Goal: Navigation & Orientation: Find specific page/section

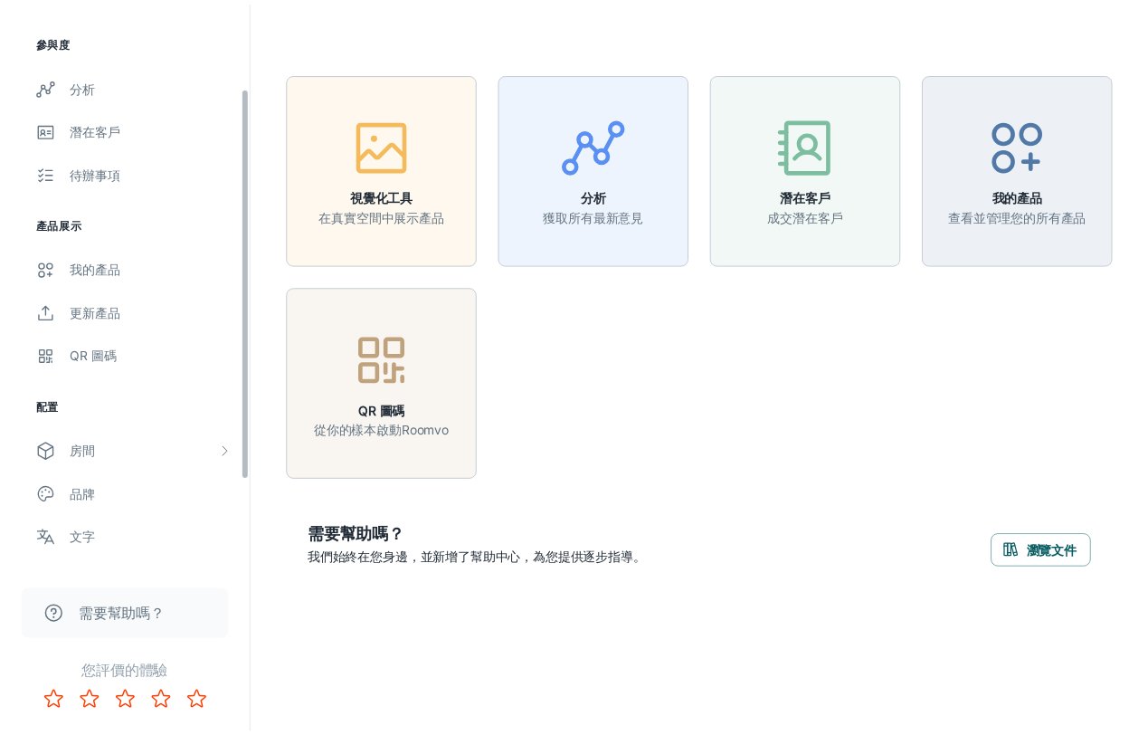
scroll to position [248, 0]
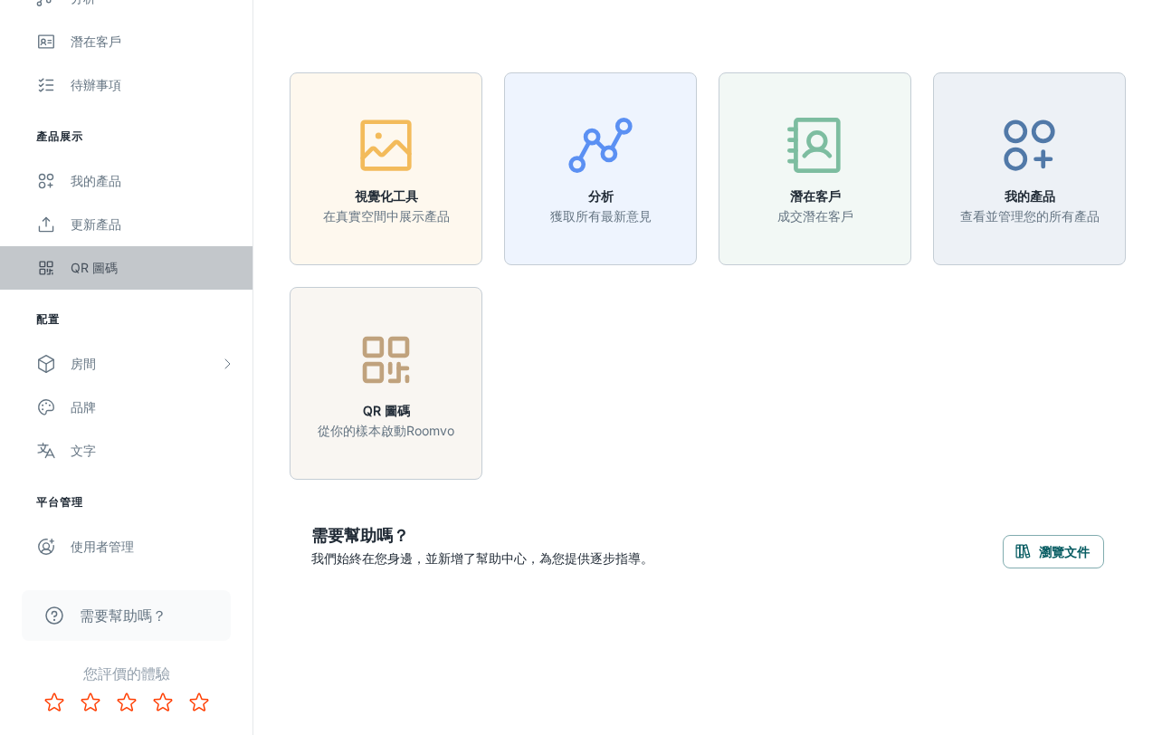
click at [116, 271] on font "QR 圖碼" at bounding box center [94, 267] width 47 height 15
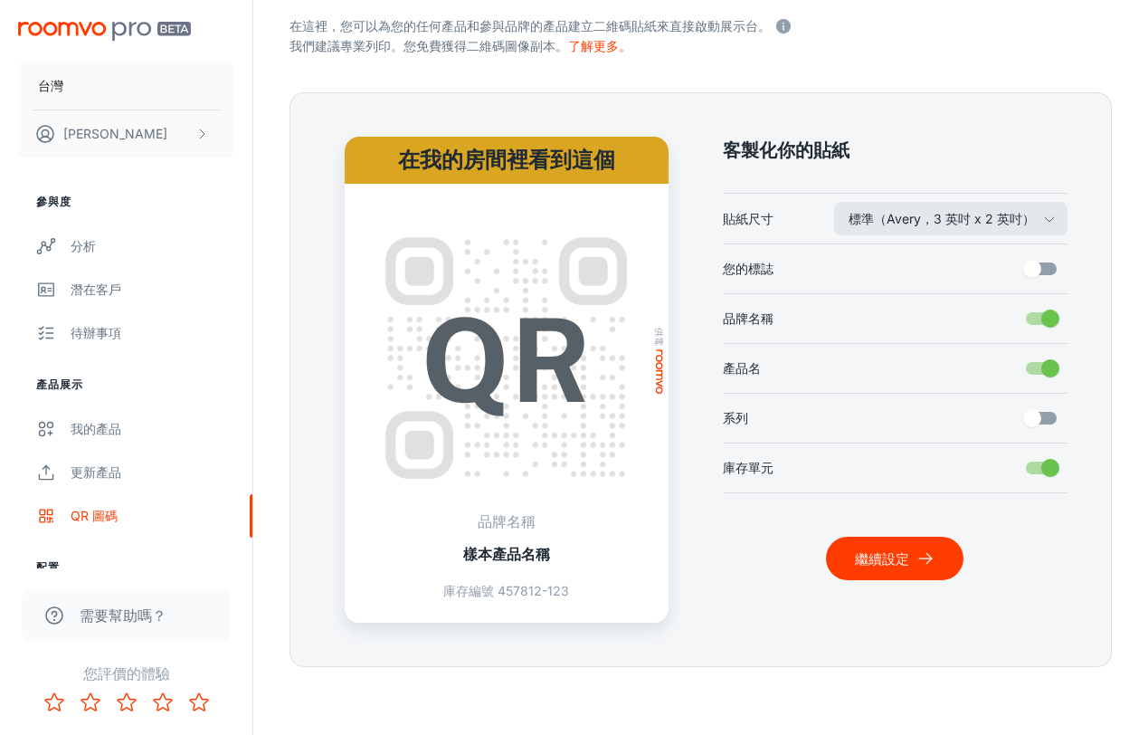
scroll to position [330, 0]
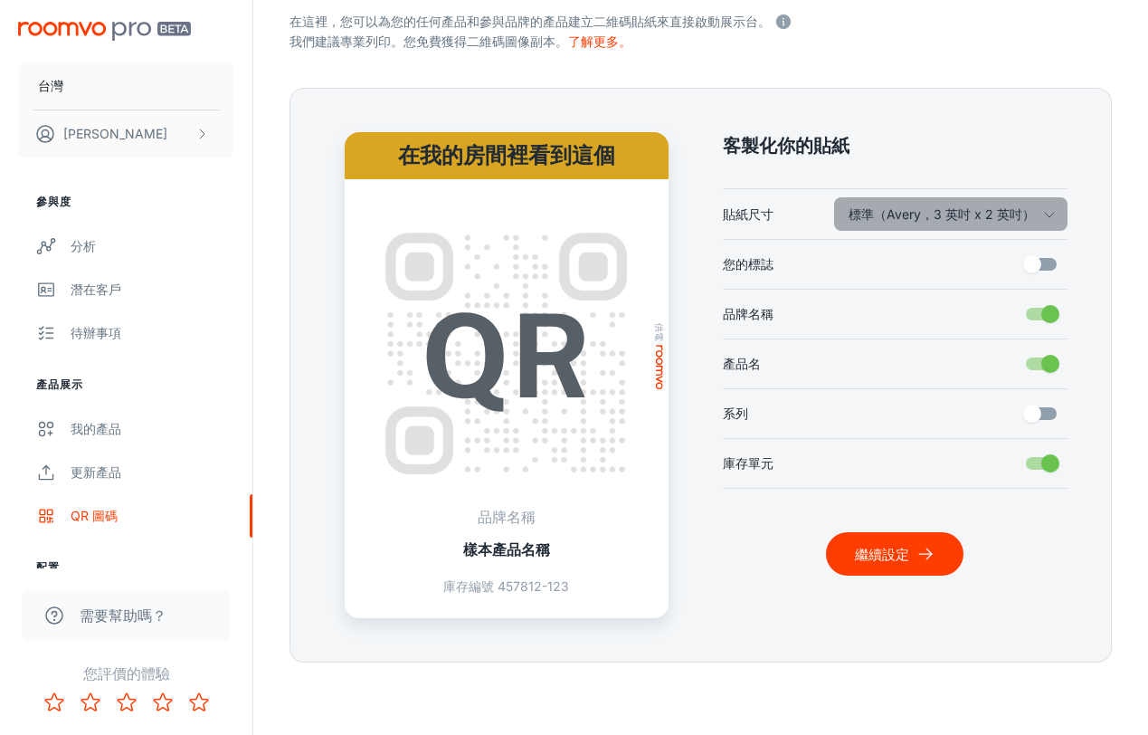
click at [945, 217] on font "標準（Avery，3 英吋 x 2 英吋）" at bounding box center [942, 213] width 186 height 15
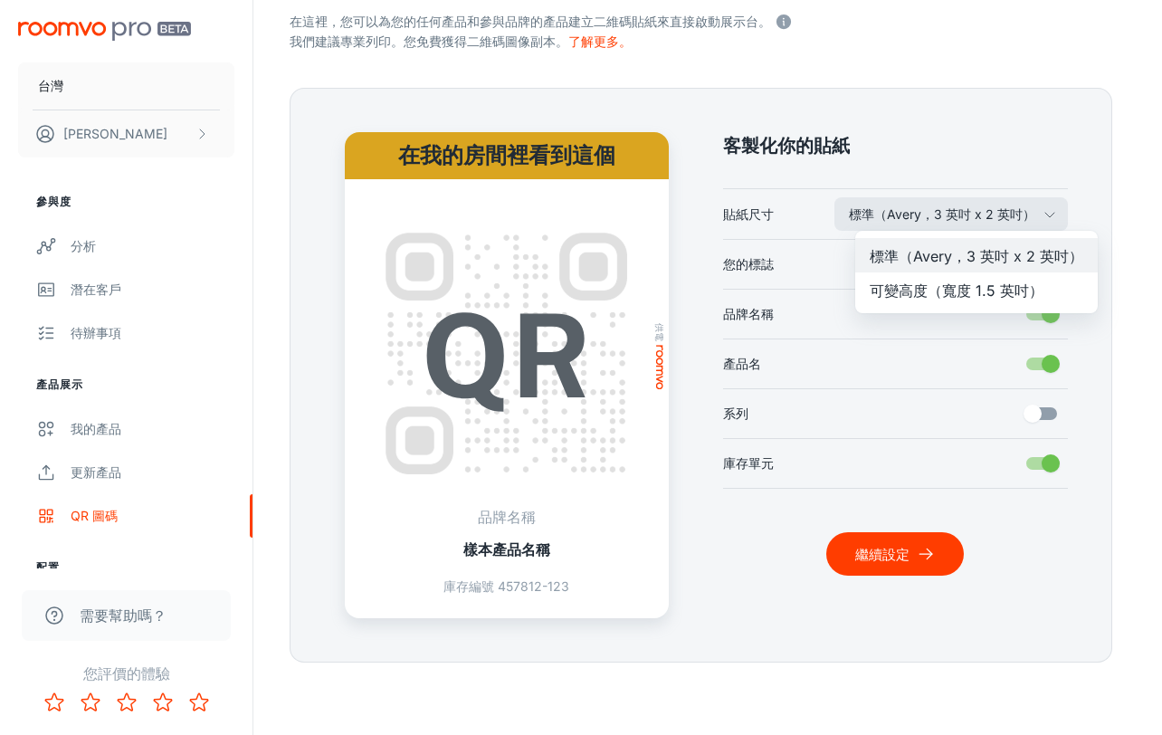
click at [1011, 337] on div at bounding box center [581, 367] width 1162 height 735
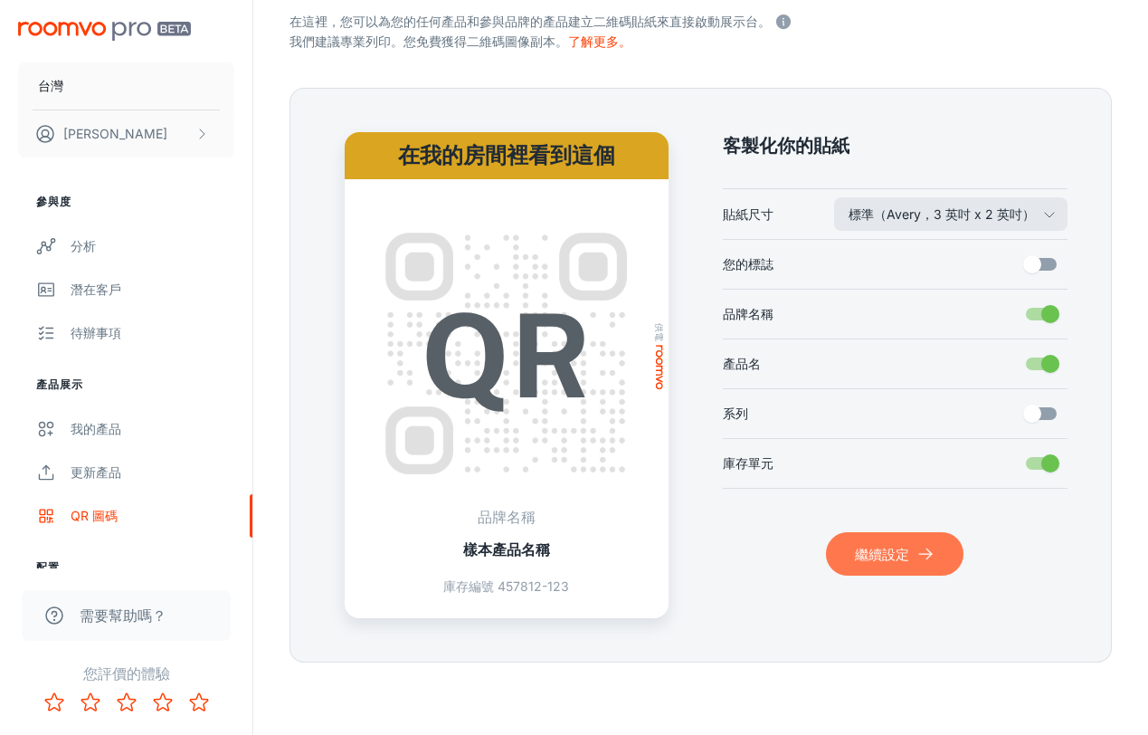
click at [913, 556] on button "繼續設定" at bounding box center [895, 553] width 138 height 43
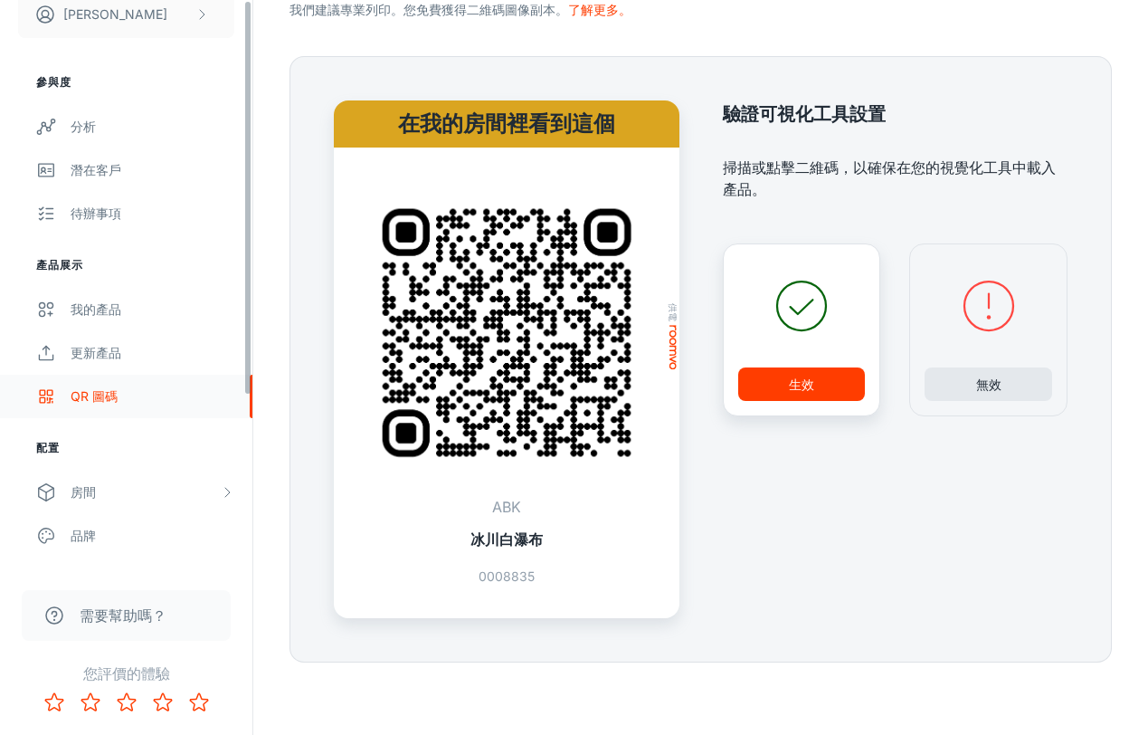
scroll to position [248, 0]
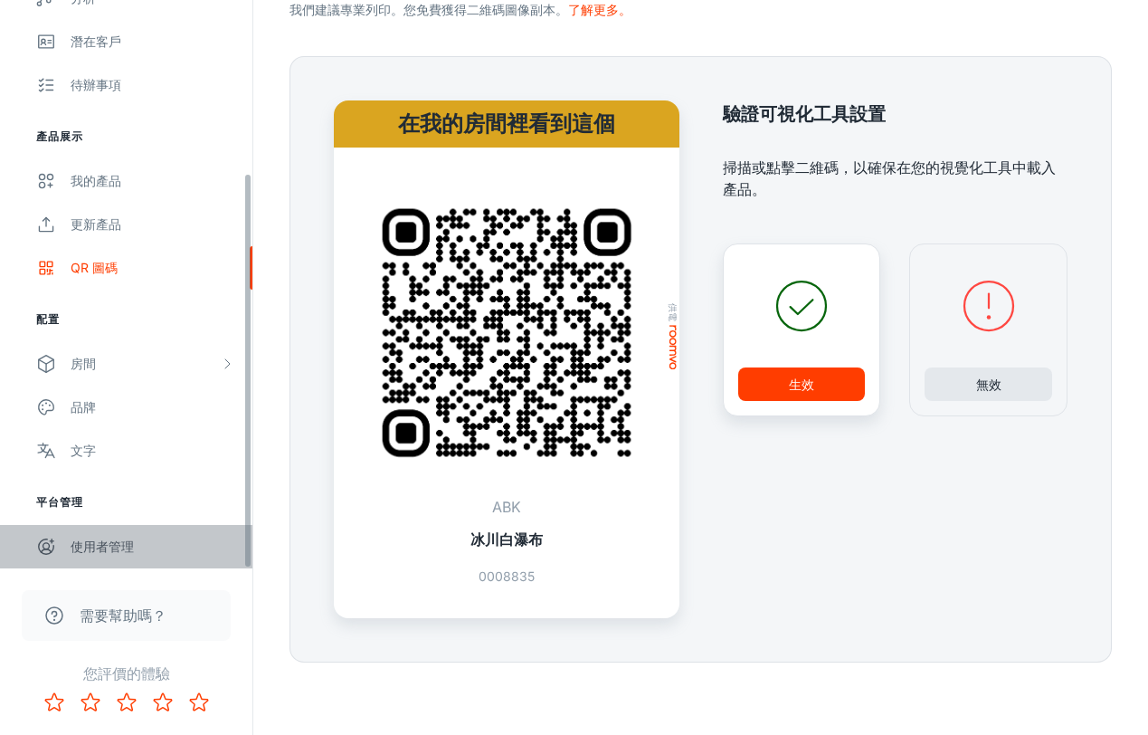
click at [102, 547] on font "使用者管理" at bounding box center [102, 545] width 63 height 15
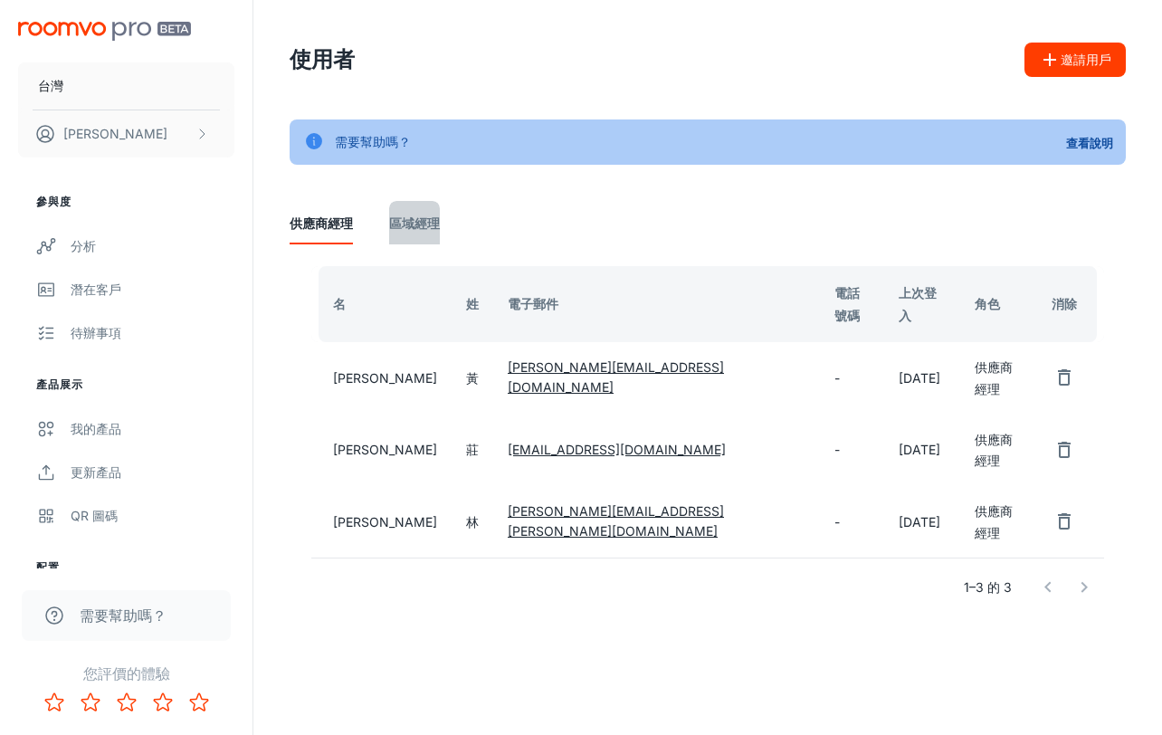
click at [424, 228] on font "區域經理" at bounding box center [414, 222] width 51 height 15
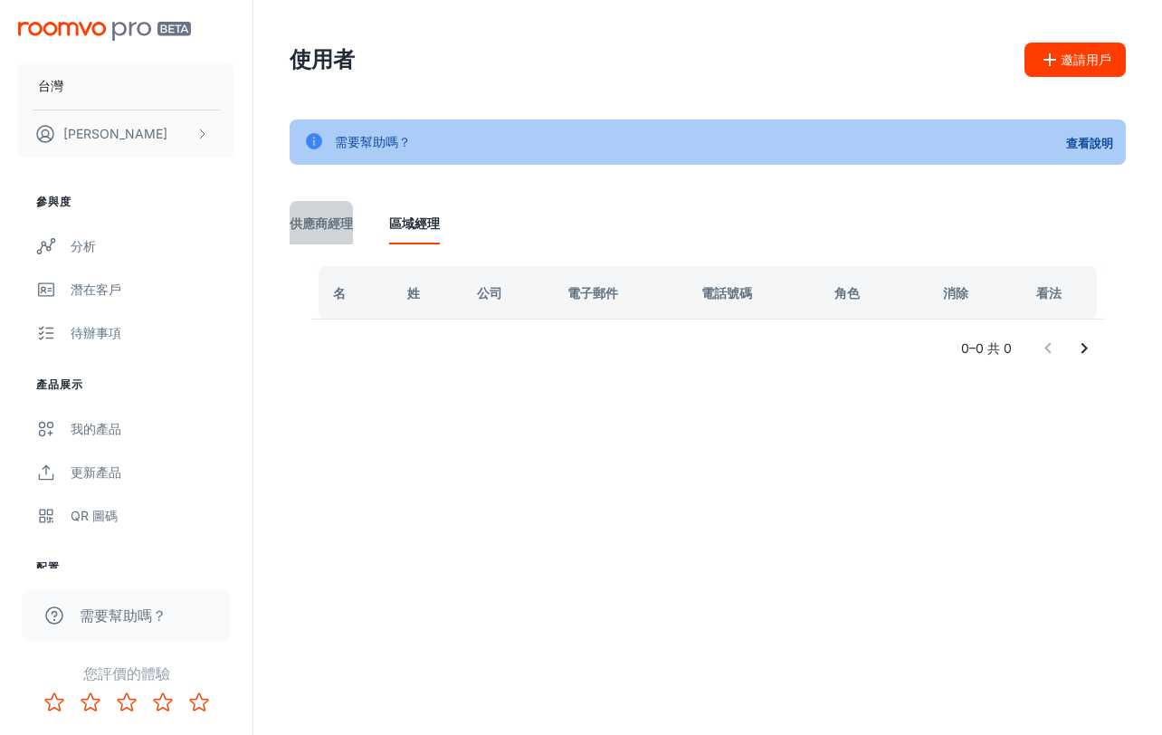
click at [328, 227] on font "供應商經理" at bounding box center [321, 222] width 63 height 15
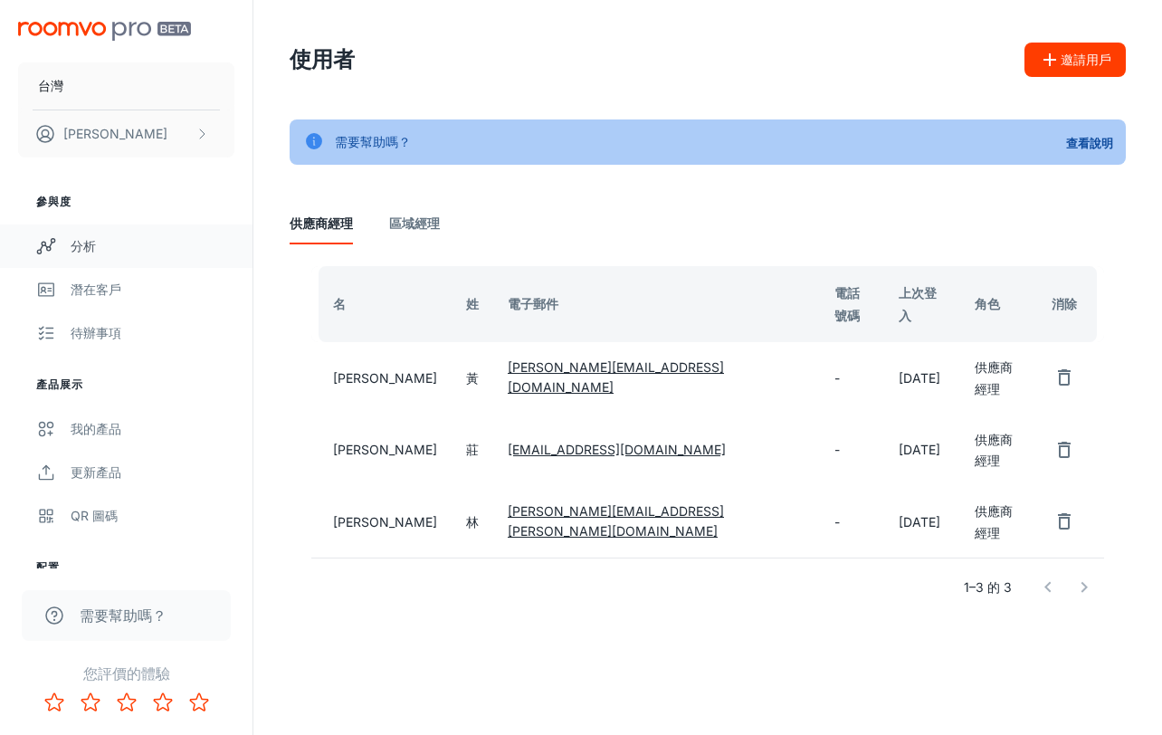
click at [95, 233] on link "分析" at bounding box center [126, 245] width 252 height 43
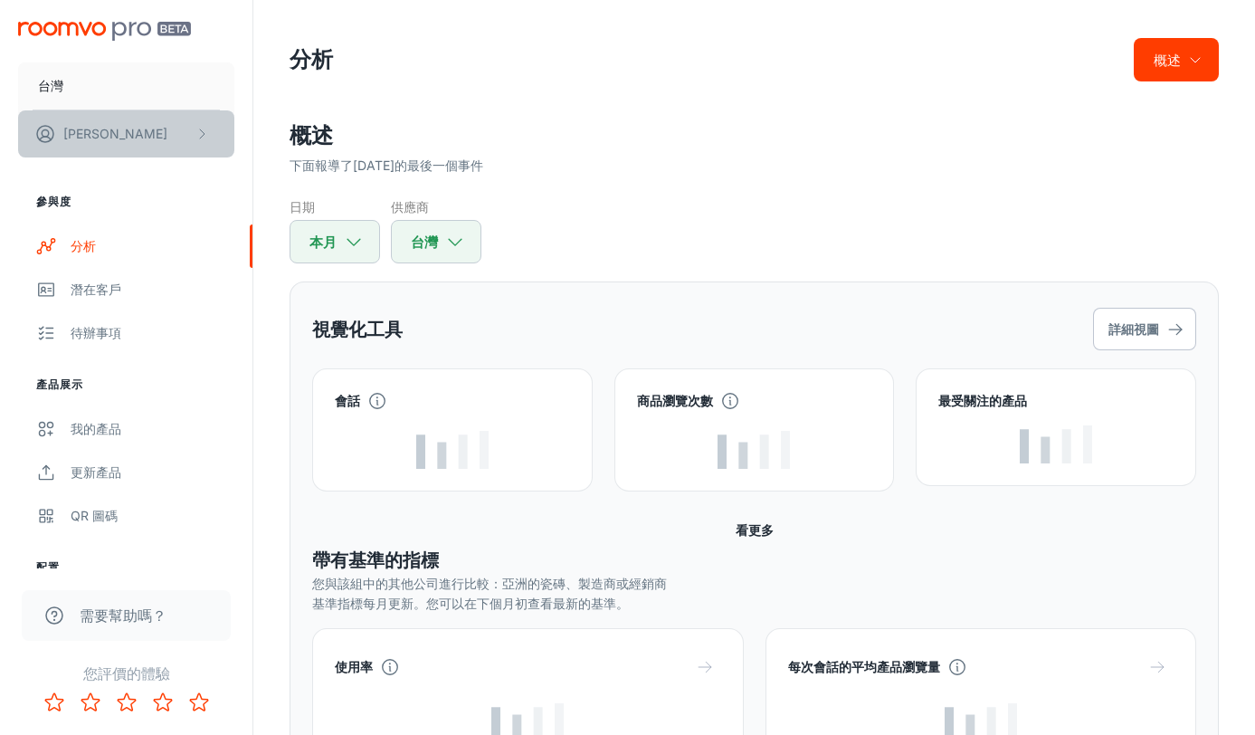
click at [87, 138] on font "[PERSON_NAME]" at bounding box center [115, 133] width 104 height 15
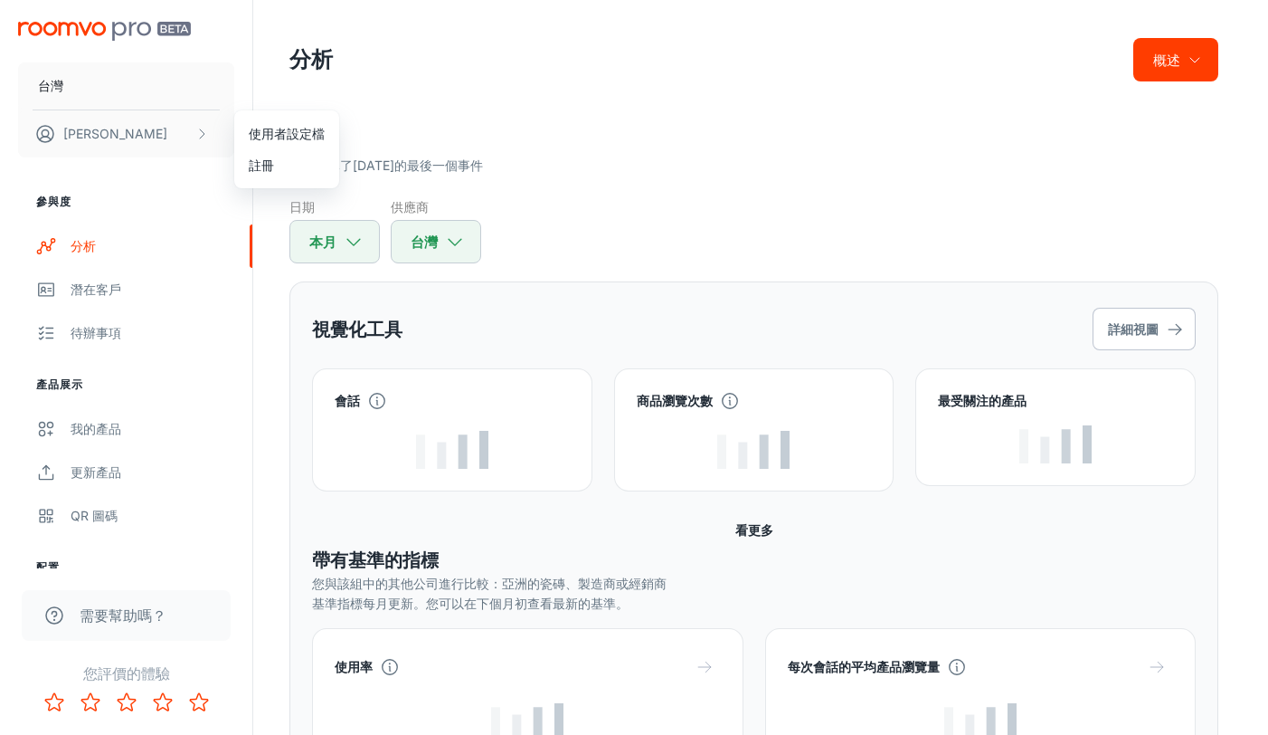
click at [222, 504] on div at bounding box center [634, 367] width 1268 height 735
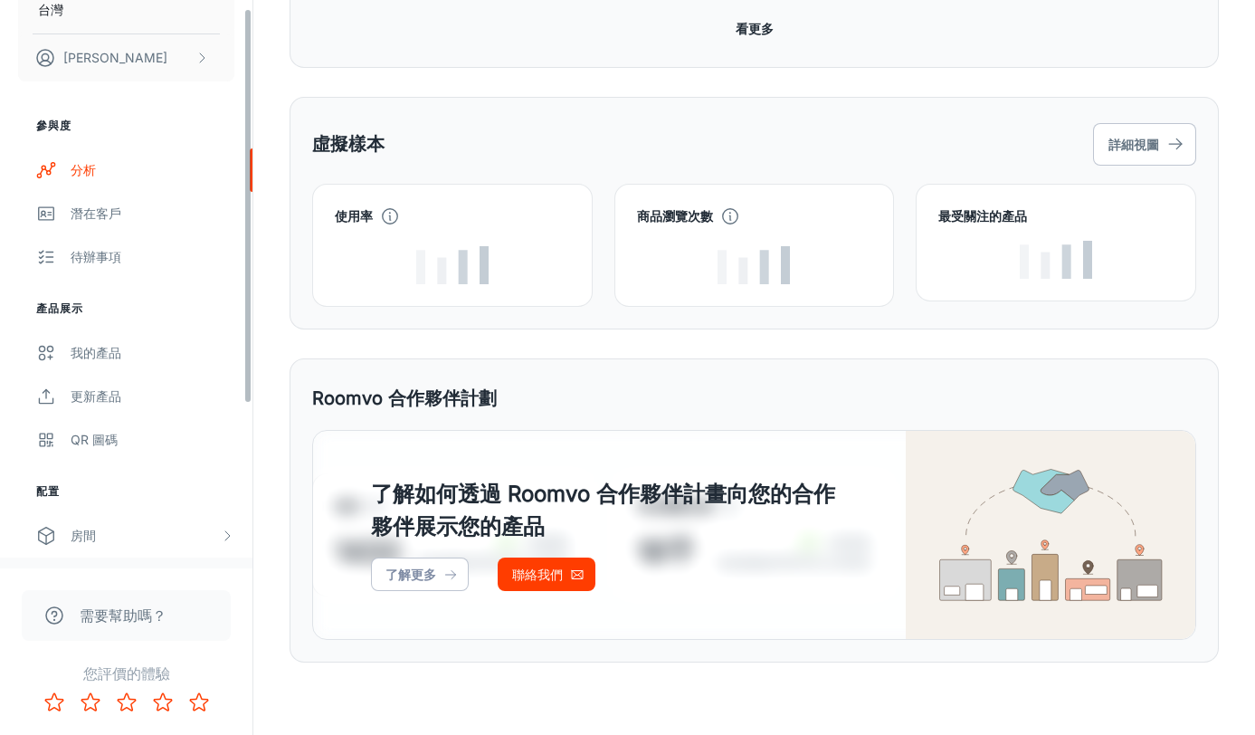
scroll to position [248, 0]
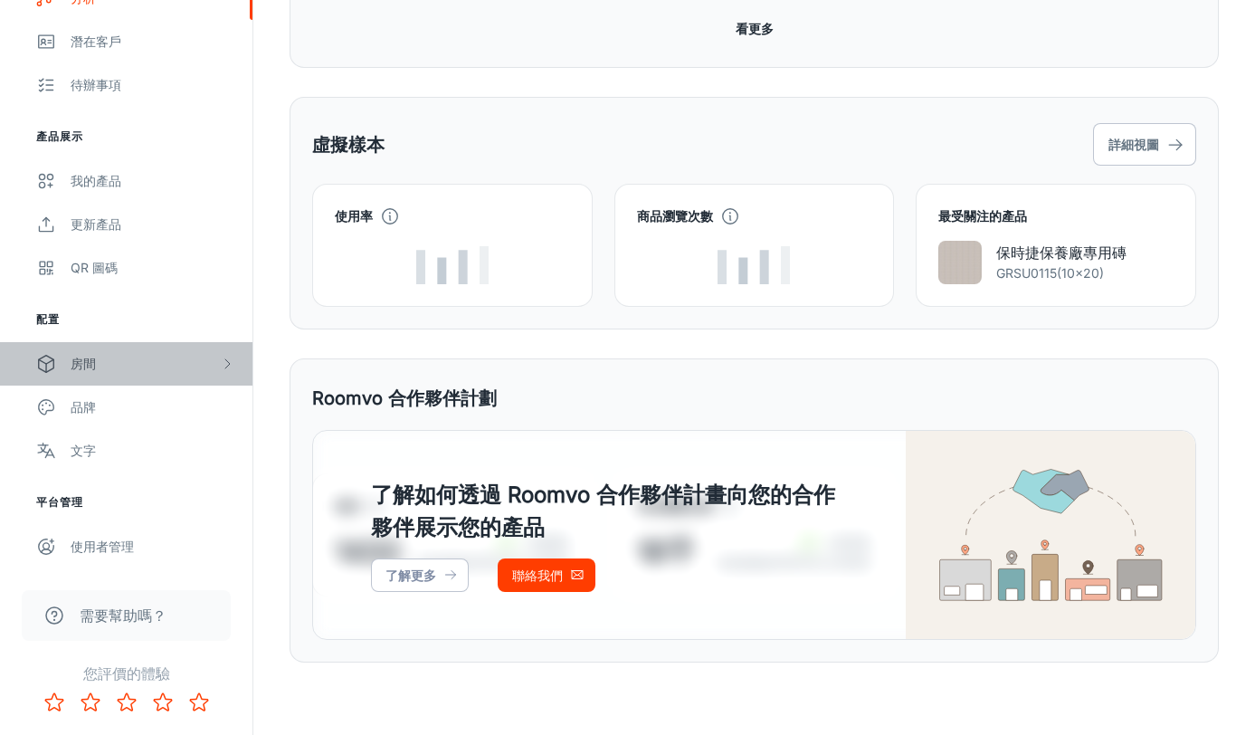
click at [109, 354] on div "房間" at bounding box center [145, 364] width 149 height 20
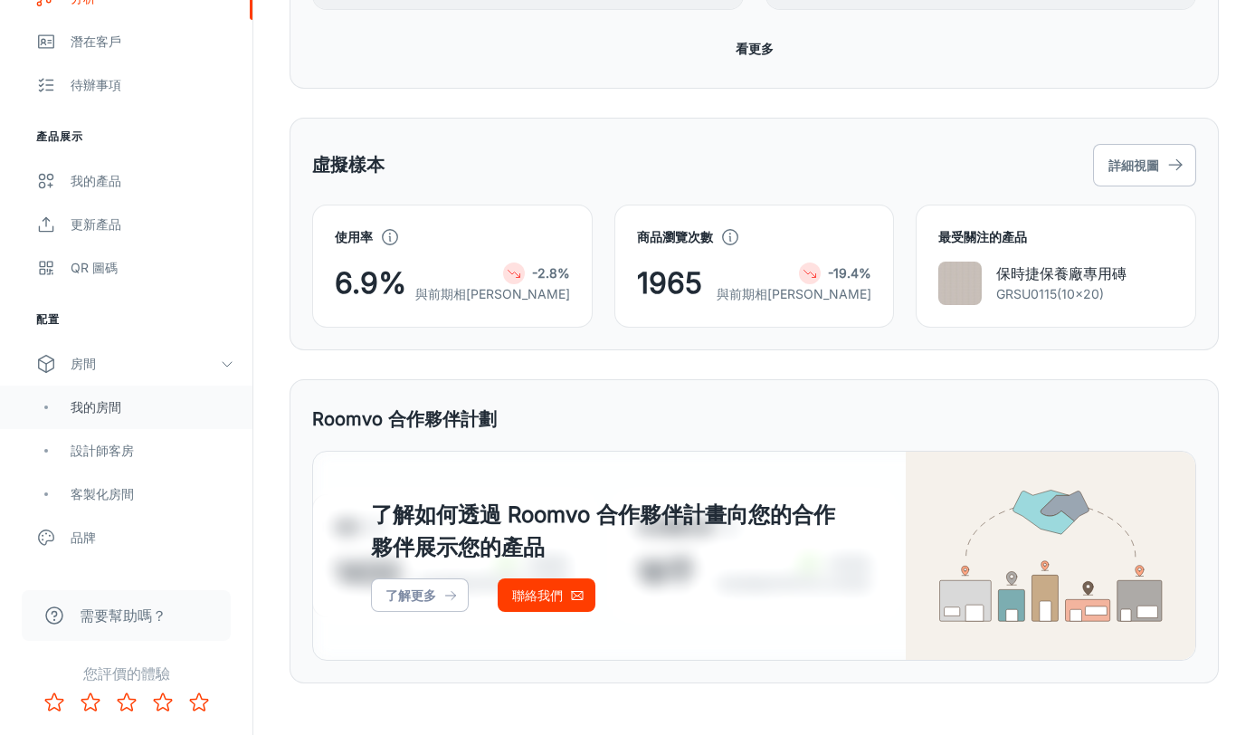
click at [90, 416] on div "我的房間" at bounding box center [153, 407] width 164 height 20
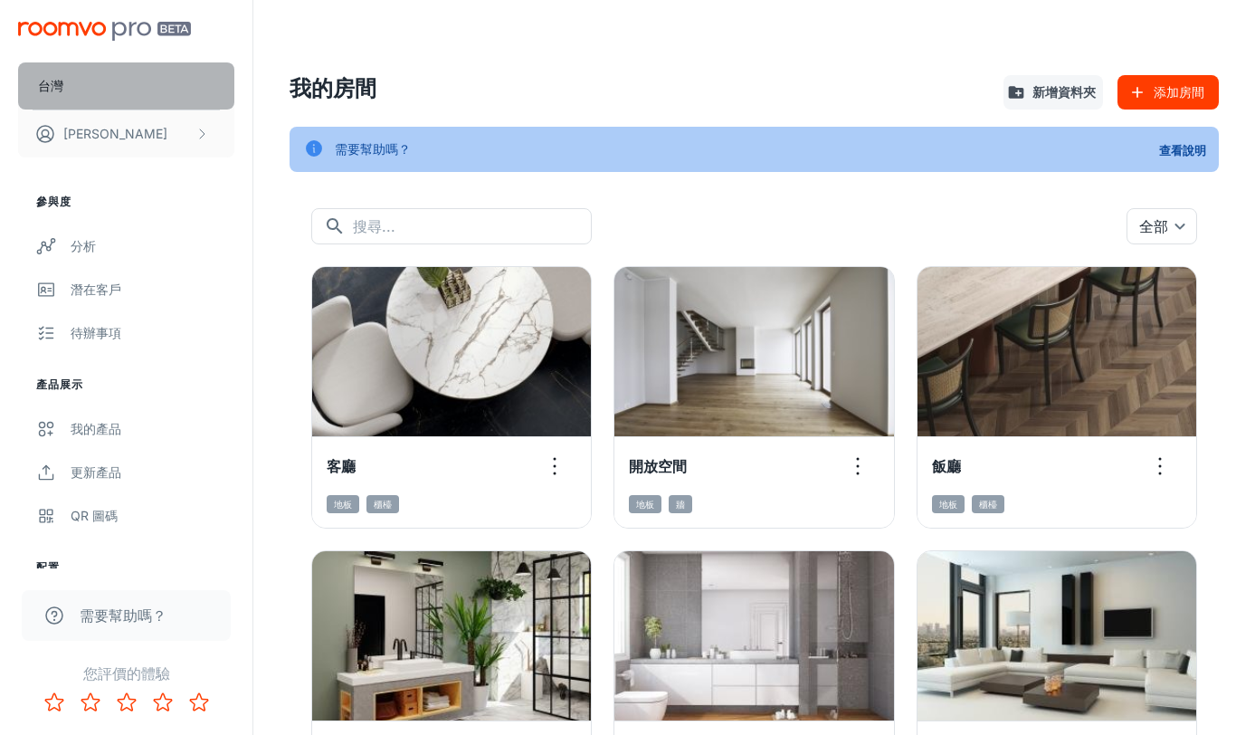
click at [84, 87] on button "台灣" at bounding box center [126, 85] width 216 height 47
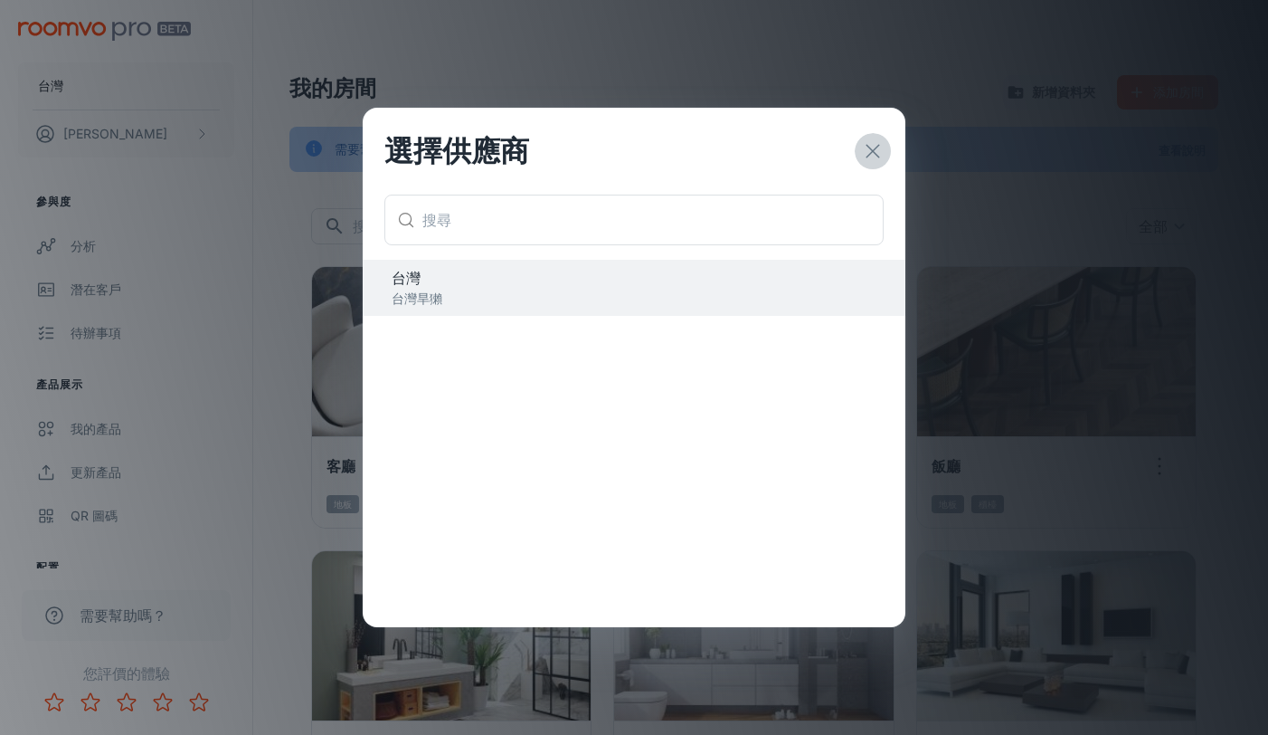
click at [867, 148] on icon "button" at bounding box center [873, 151] width 22 height 22
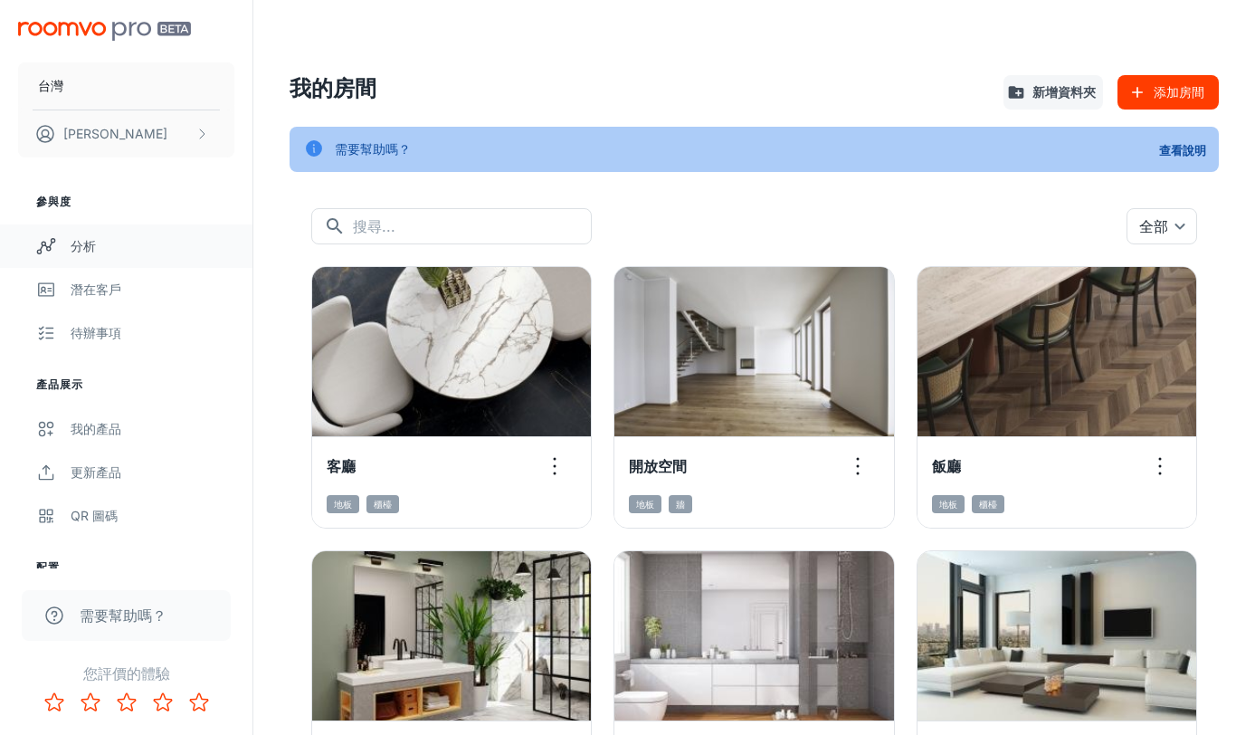
click at [106, 246] on div "分析" at bounding box center [153, 246] width 164 height 20
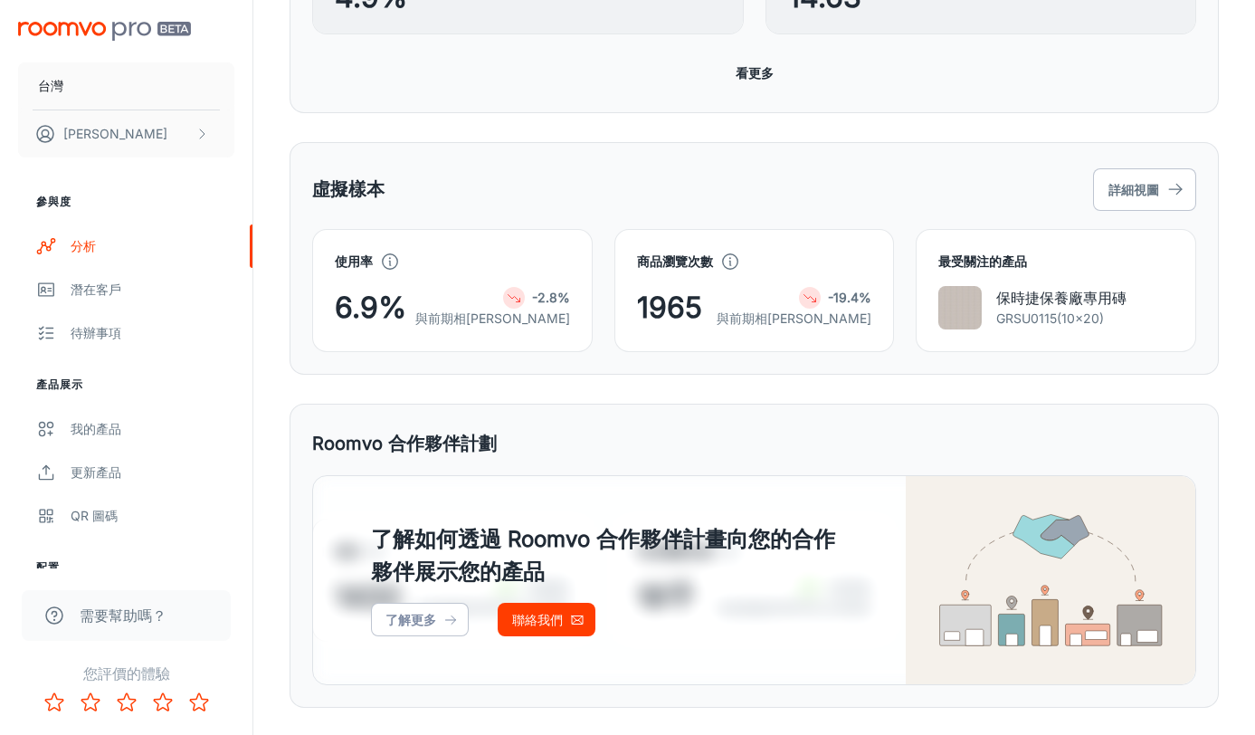
scroll to position [859, 0]
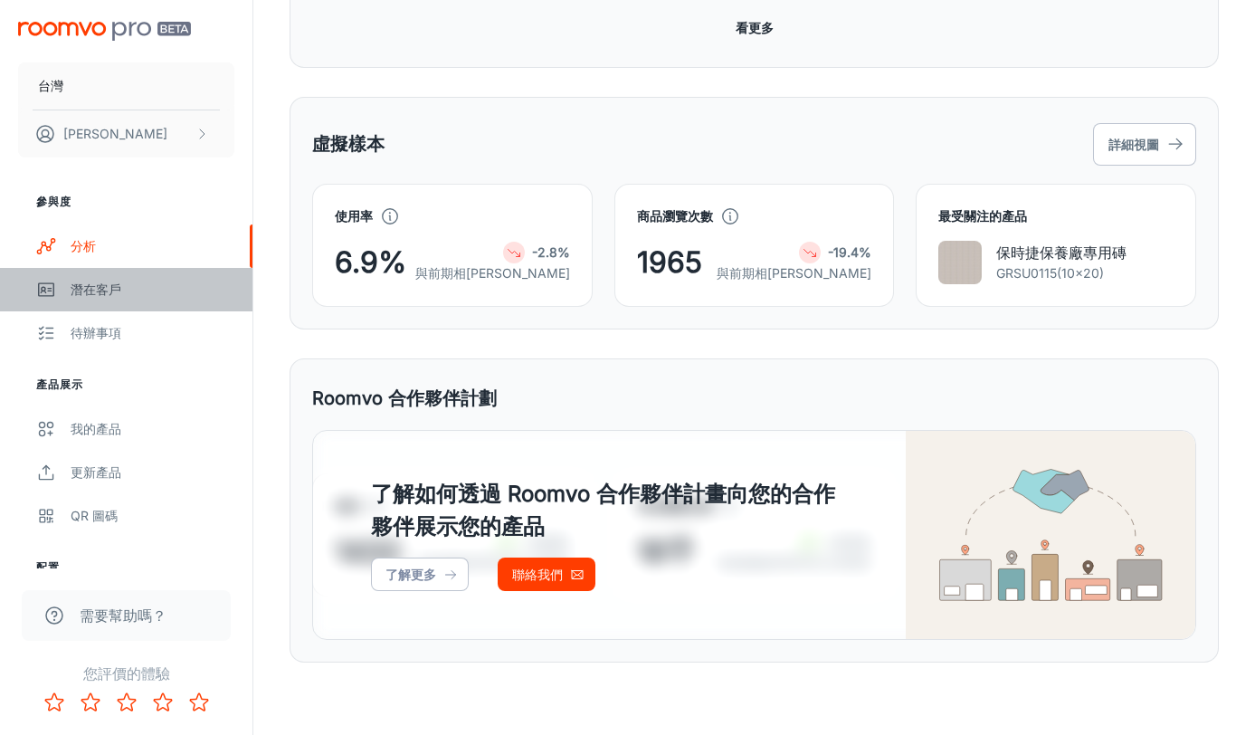
click at [104, 297] on div "潛在客戶" at bounding box center [153, 290] width 164 height 20
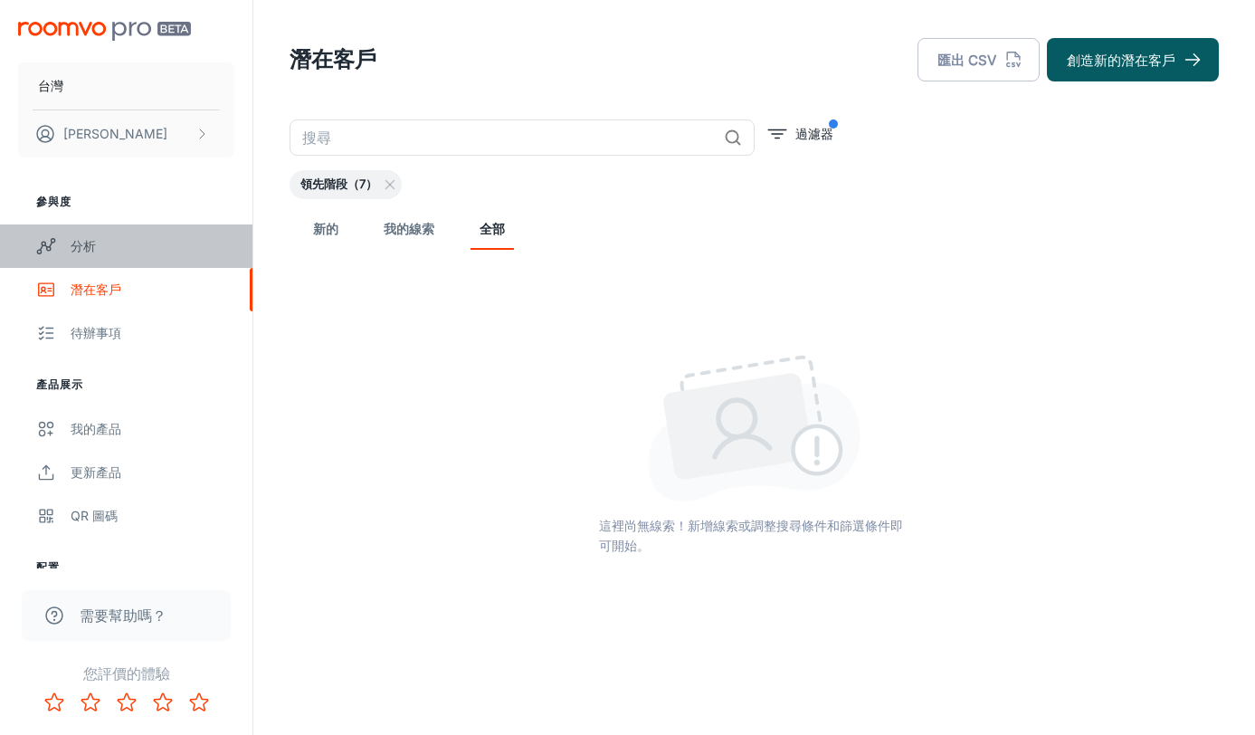
click at [117, 234] on link "分析" at bounding box center [126, 245] width 252 height 43
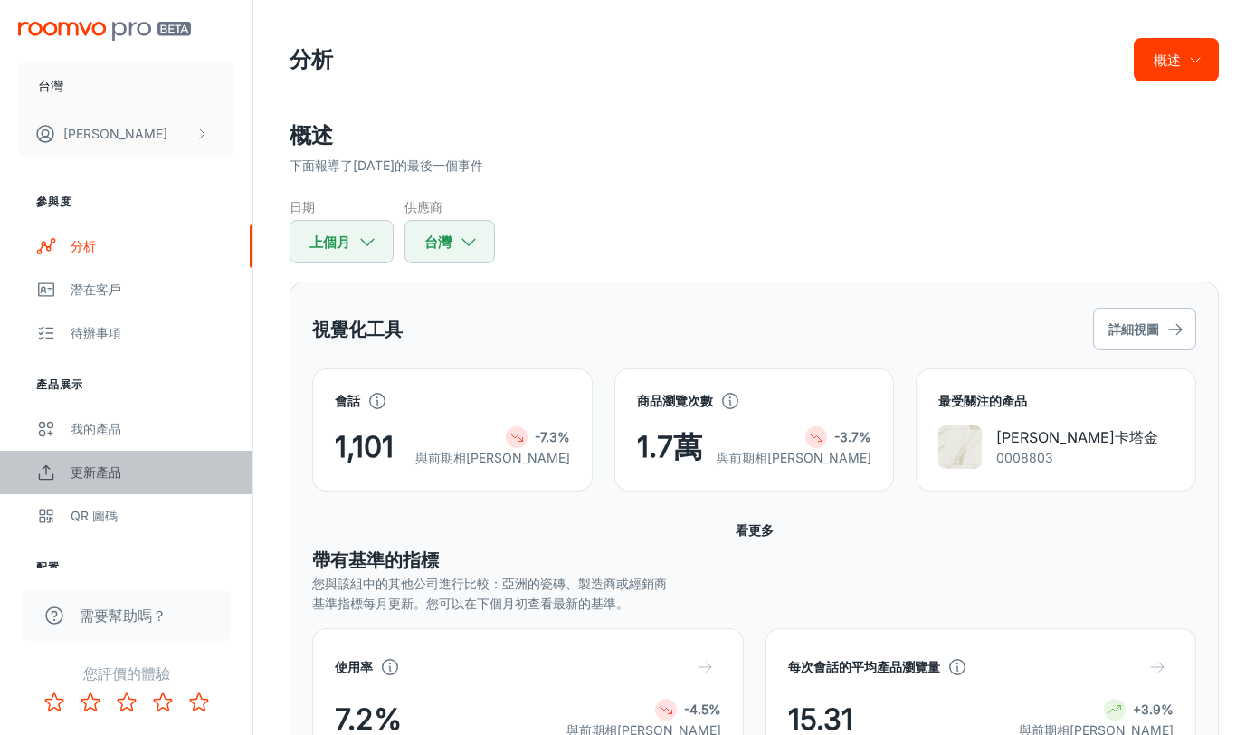
click at [97, 470] on font "更新產品" at bounding box center [96, 471] width 51 height 15
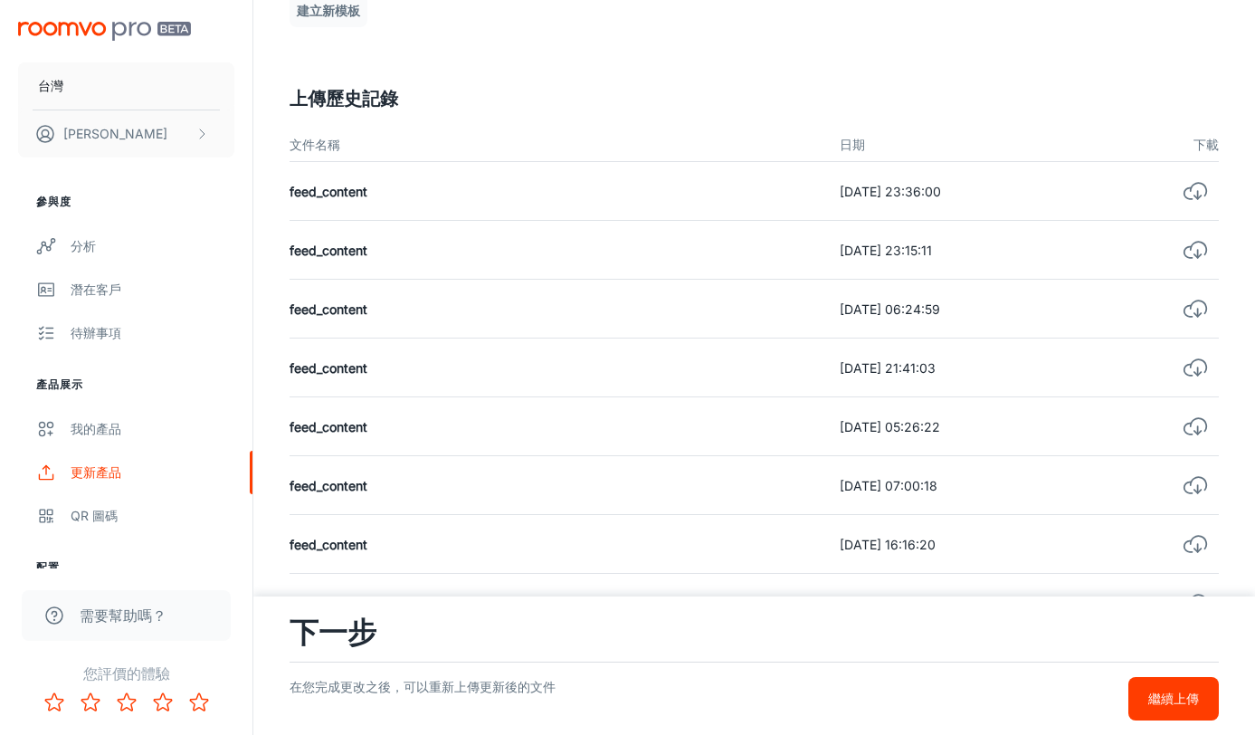
scroll to position [452, 0]
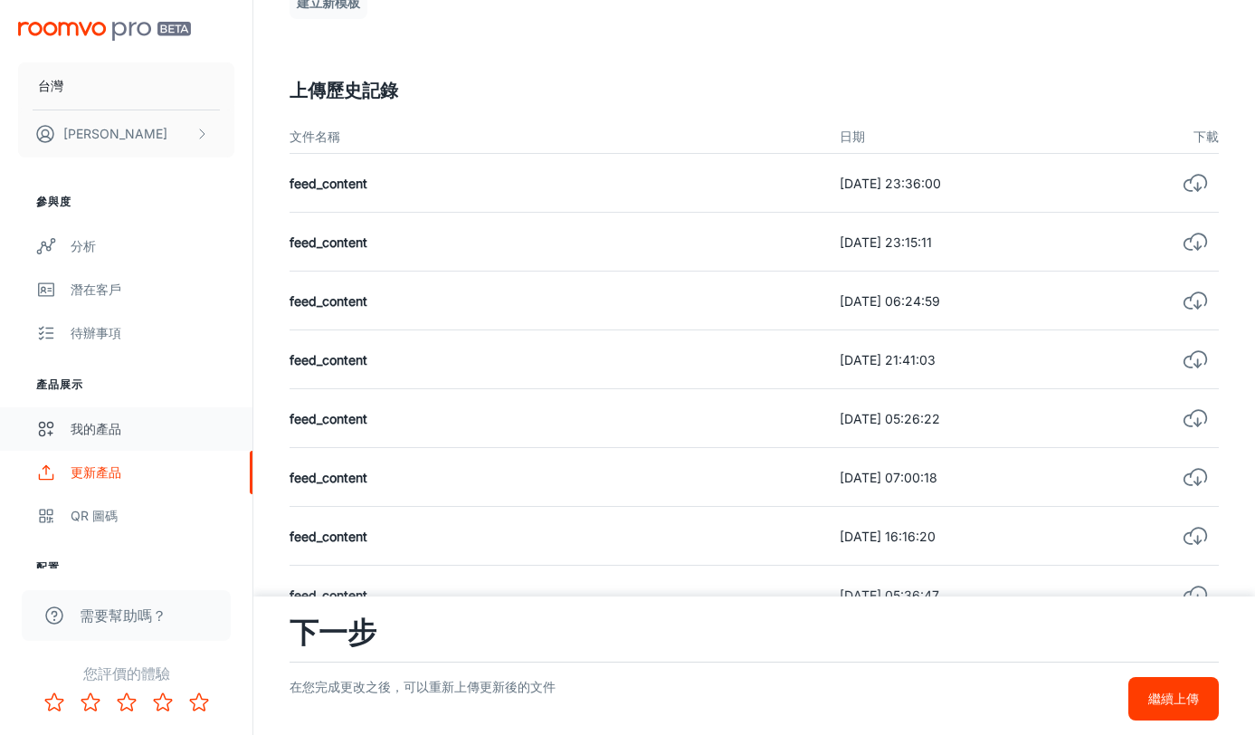
click at [126, 421] on div "我的產品" at bounding box center [153, 429] width 164 height 20
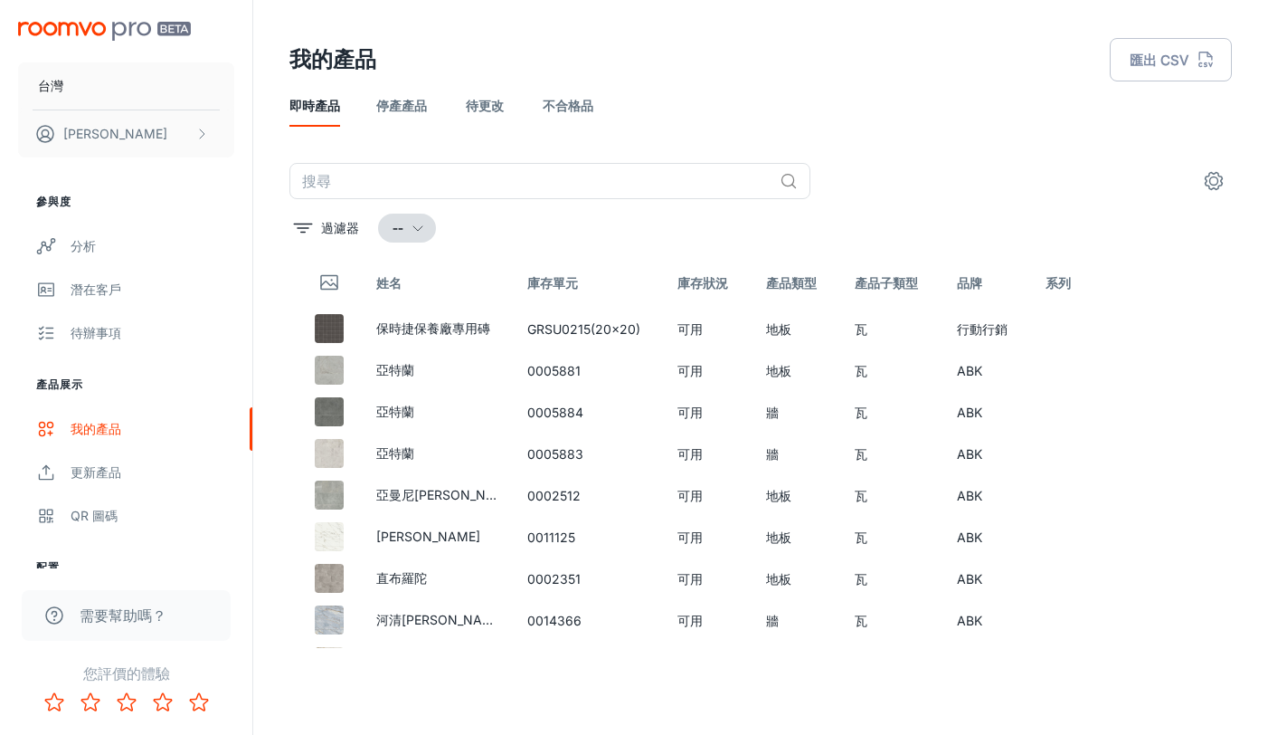
click at [377, 225] on div "過濾器 --" at bounding box center [761, 228] width 943 height 29
click at [405, 223] on button "--" at bounding box center [407, 228] width 58 height 29
click at [329, 223] on div at bounding box center [634, 367] width 1268 height 735
click at [328, 225] on font "過濾器" at bounding box center [340, 227] width 38 height 15
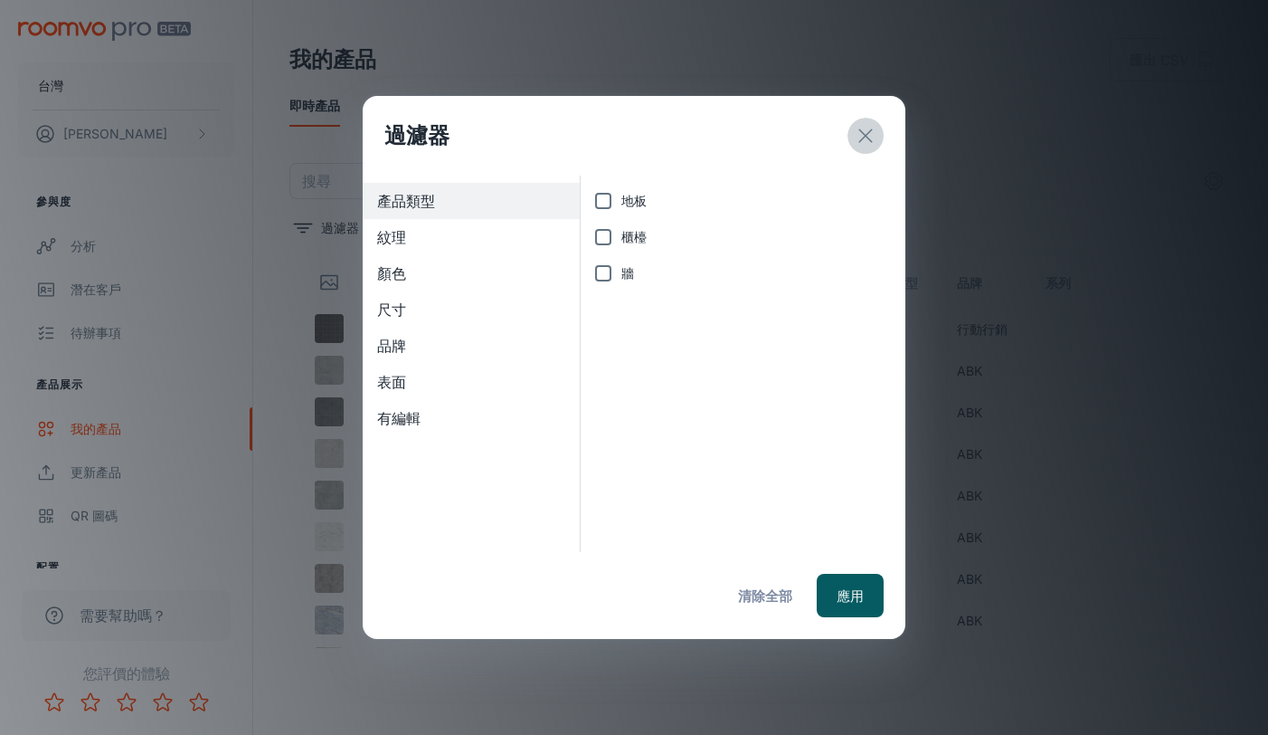
click at [864, 138] on icon "出口" at bounding box center [866, 136] width 22 height 22
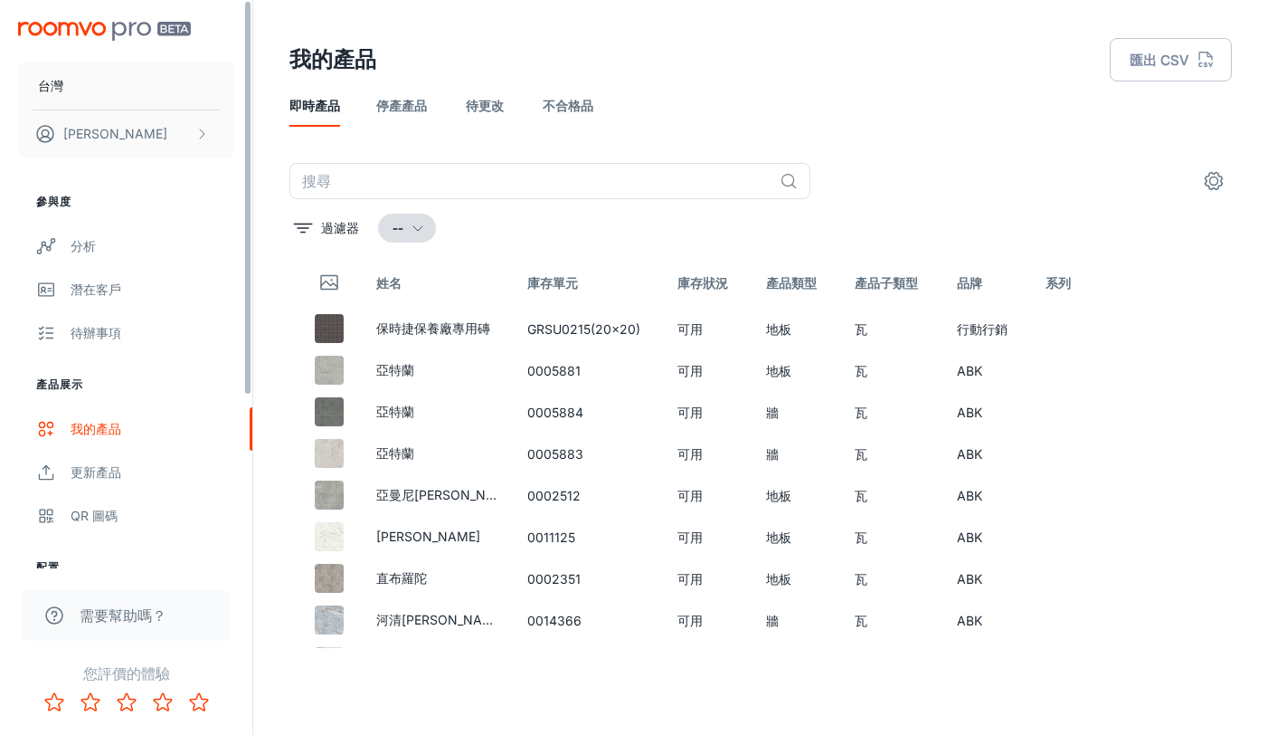
scroll to position [248, 0]
